Goal: Task Accomplishment & Management: Complete application form

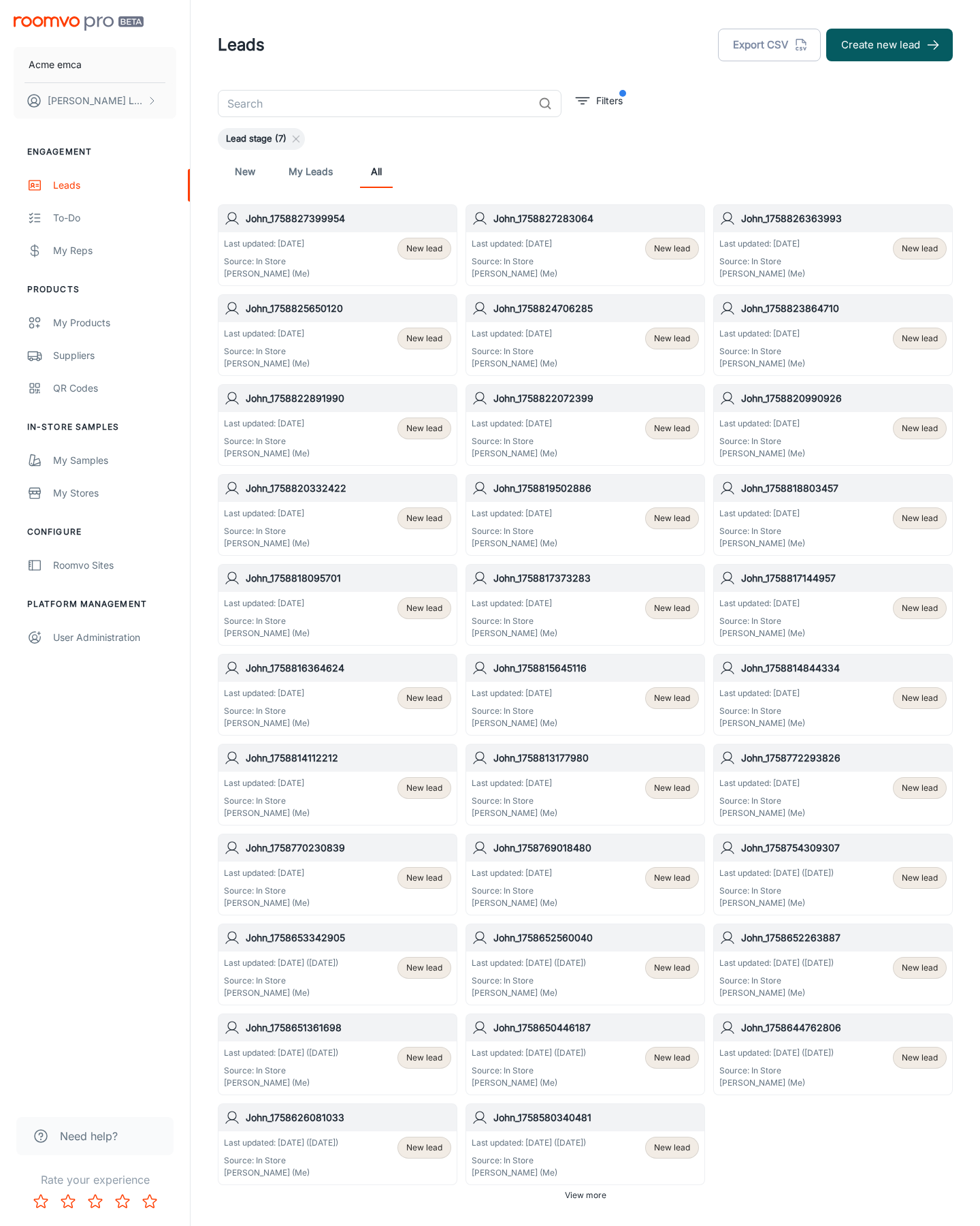
click at [890, 45] on button "Create new lead" at bounding box center [889, 45] width 126 height 33
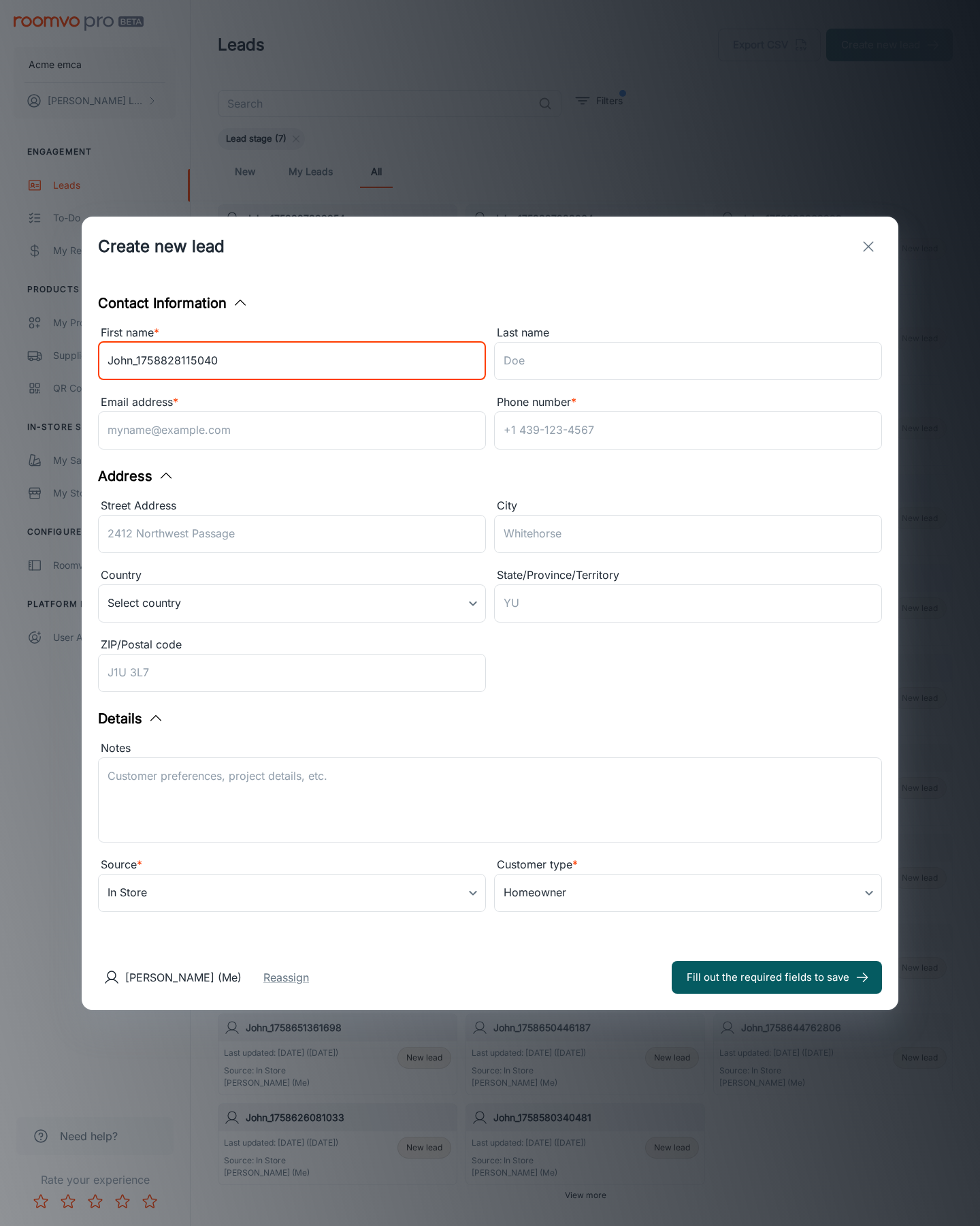
type input "John_1758828115040"
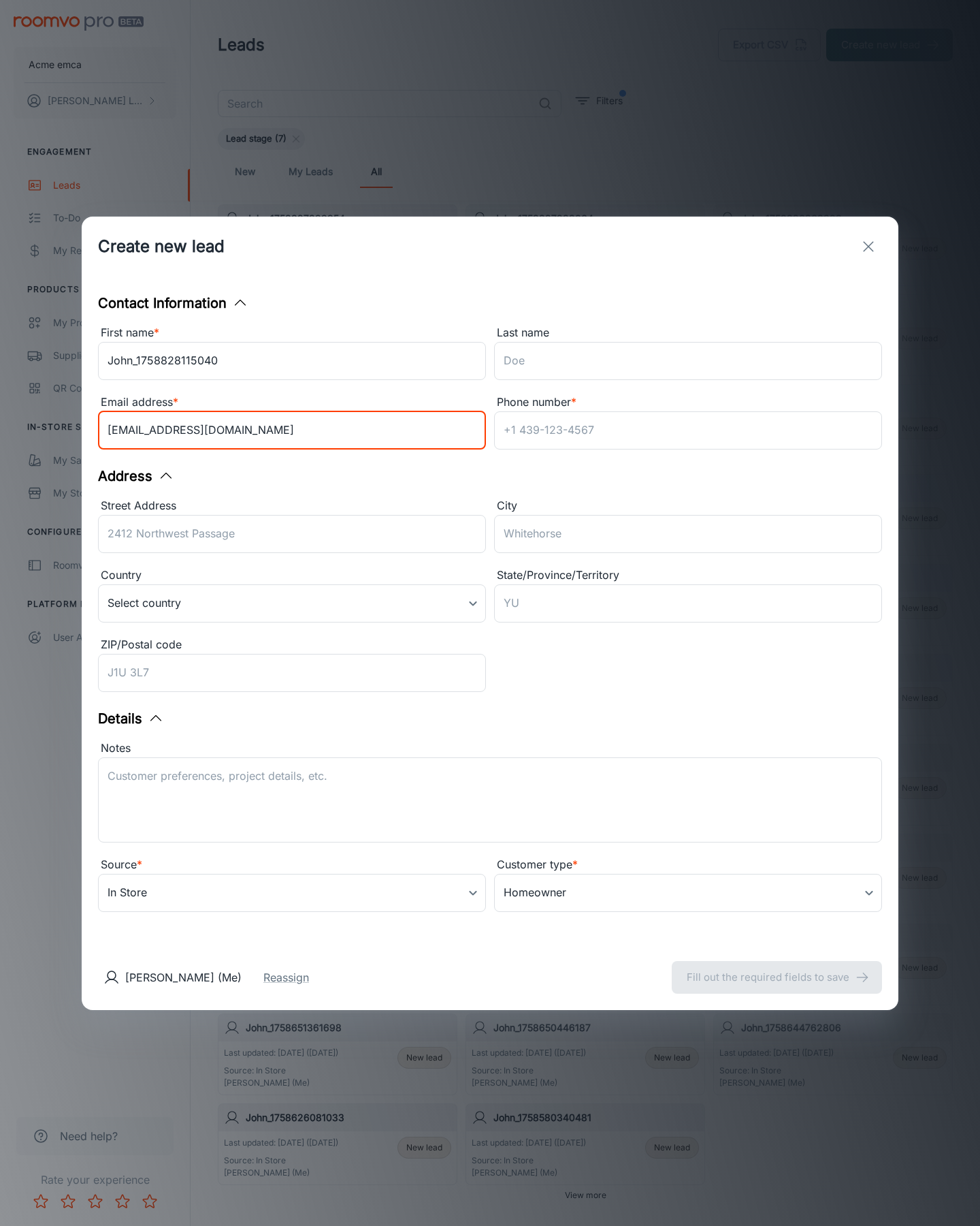
type input "[EMAIL_ADDRESS][DOMAIN_NAME]"
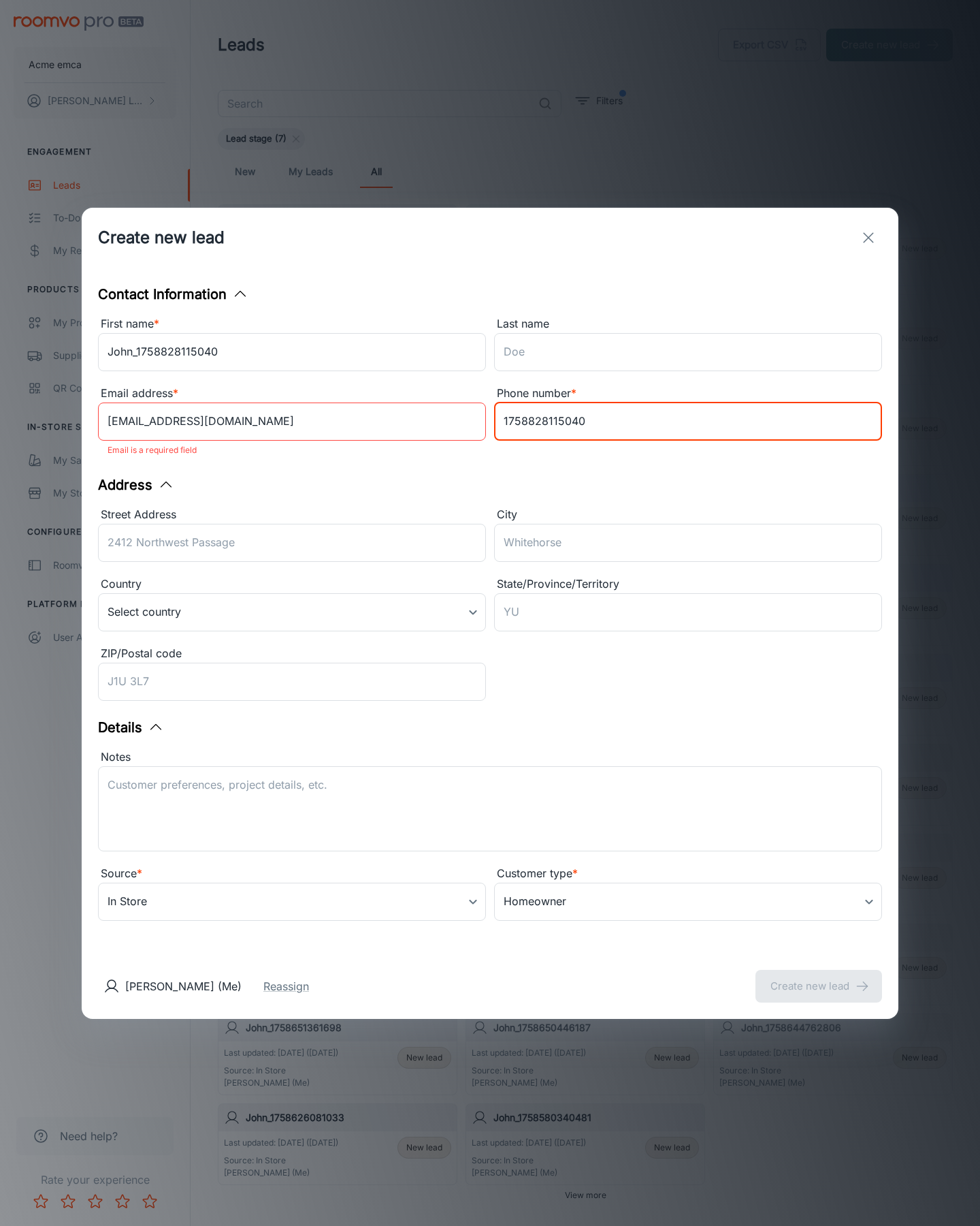
type input "1758828115040"
click at [819, 977] on button "Create new lead" at bounding box center [819, 987] width 126 height 33
